Goal: Navigation & Orientation: Find specific page/section

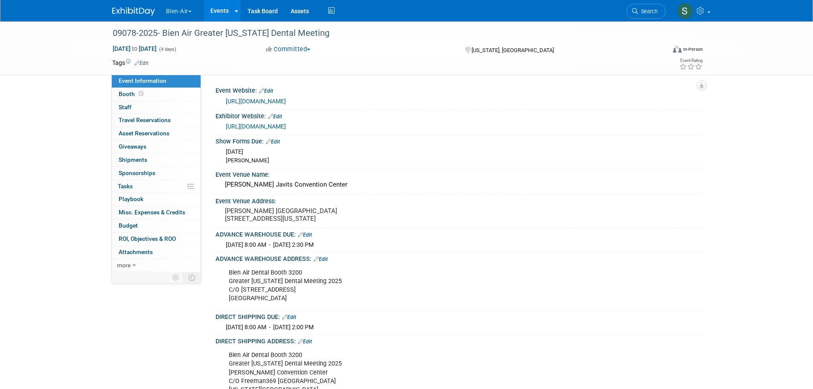
click at [181, 5] on button "Bien-Air" at bounding box center [183, 9] width 37 height 19
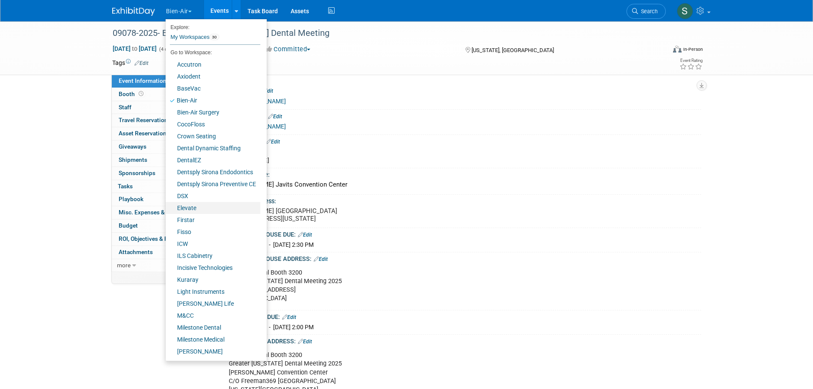
click at [193, 209] on link "Elevate" at bounding box center [213, 208] width 95 height 12
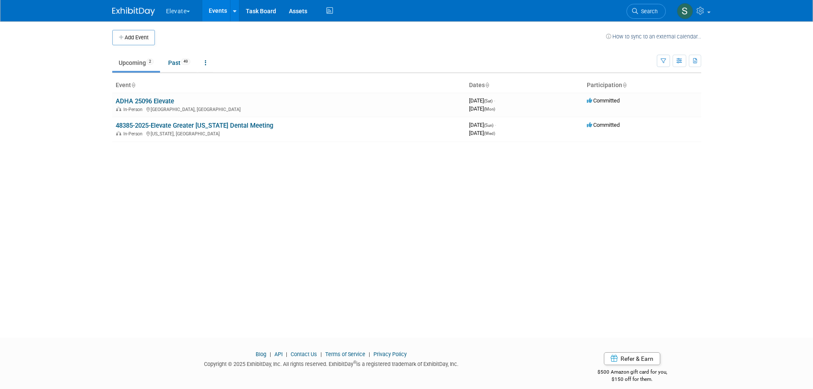
click at [174, 125] on link "48385-2025-Elevate Greater [US_STATE] Dental Meeting" at bounding box center [194, 126] width 157 height 8
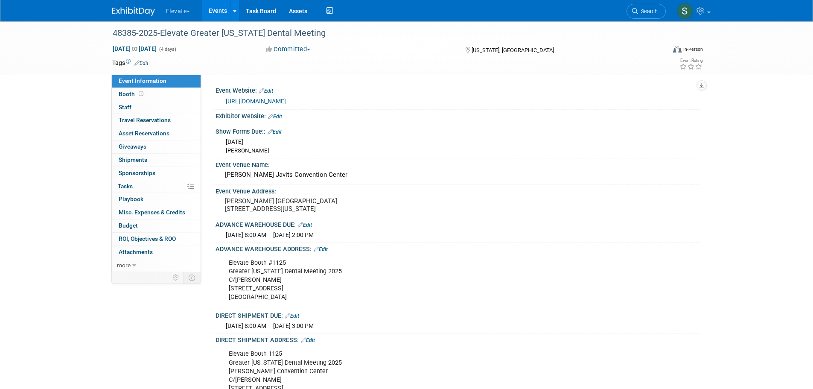
click at [153, 92] on link "Booth" at bounding box center [156, 94] width 89 height 13
